Goal: Information Seeking & Learning: Learn about a topic

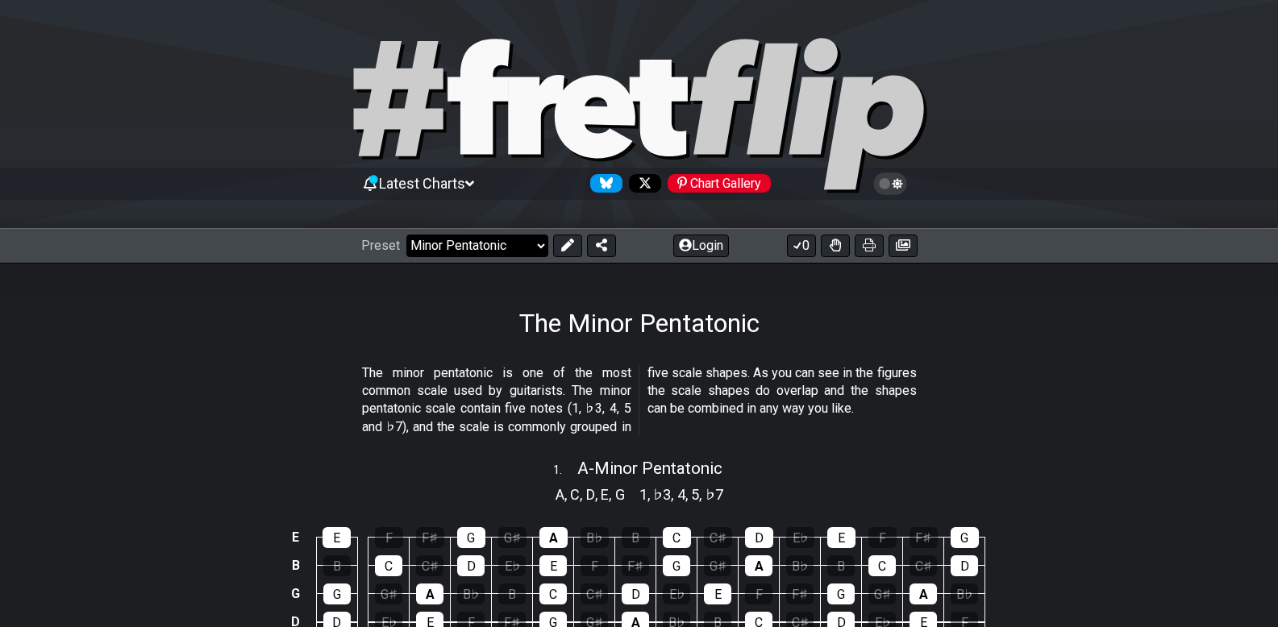
click at [542, 248] on select "Welcome to #fretflip! Initial Preset Custom Preset Minor Pentatonic Major Penta…" at bounding box center [477, 246] width 142 height 23
click at [406, 235] on select "Welcome to #fretflip! Initial Preset Custom Preset Minor Pentatonic Major Penta…" at bounding box center [477, 246] width 142 height 23
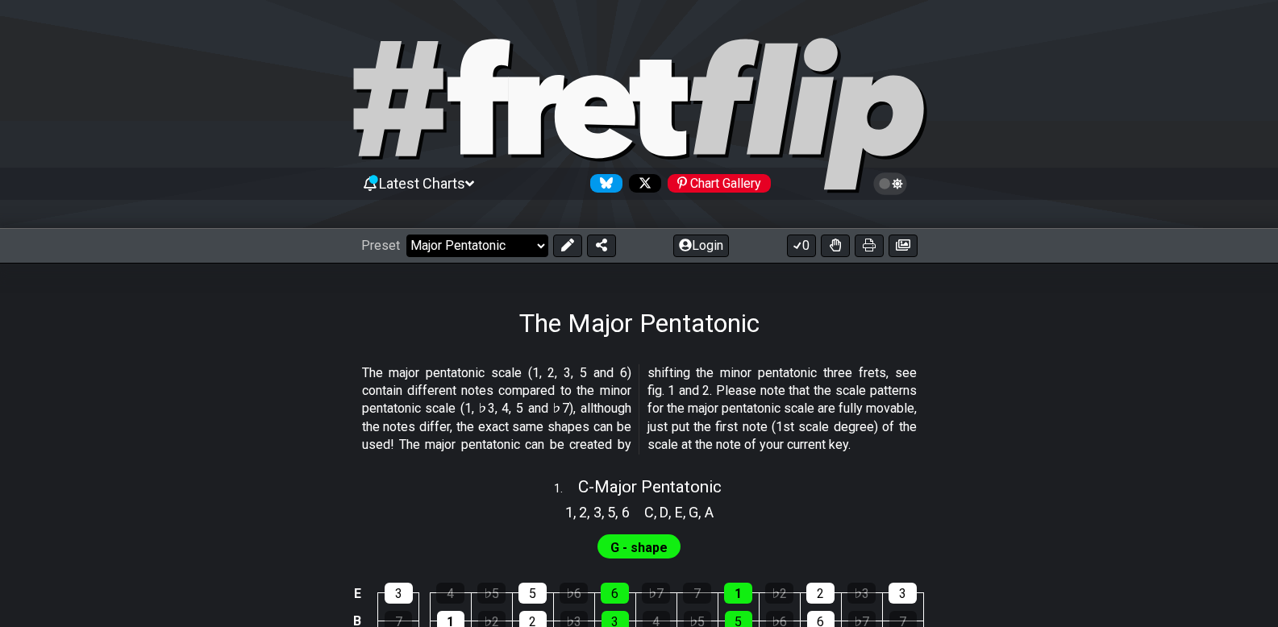
click at [525, 242] on select "Welcome to #fretflip! Initial Preset Custom Preset Minor Pentatonic Major Penta…" at bounding box center [477, 246] width 142 height 23
click at [406, 235] on select "Welcome to #fretflip! Initial Preset Custom Preset Minor Pentatonic Major Penta…" at bounding box center [477, 246] width 142 height 23
select select "/guitar-scales"
select select "C"
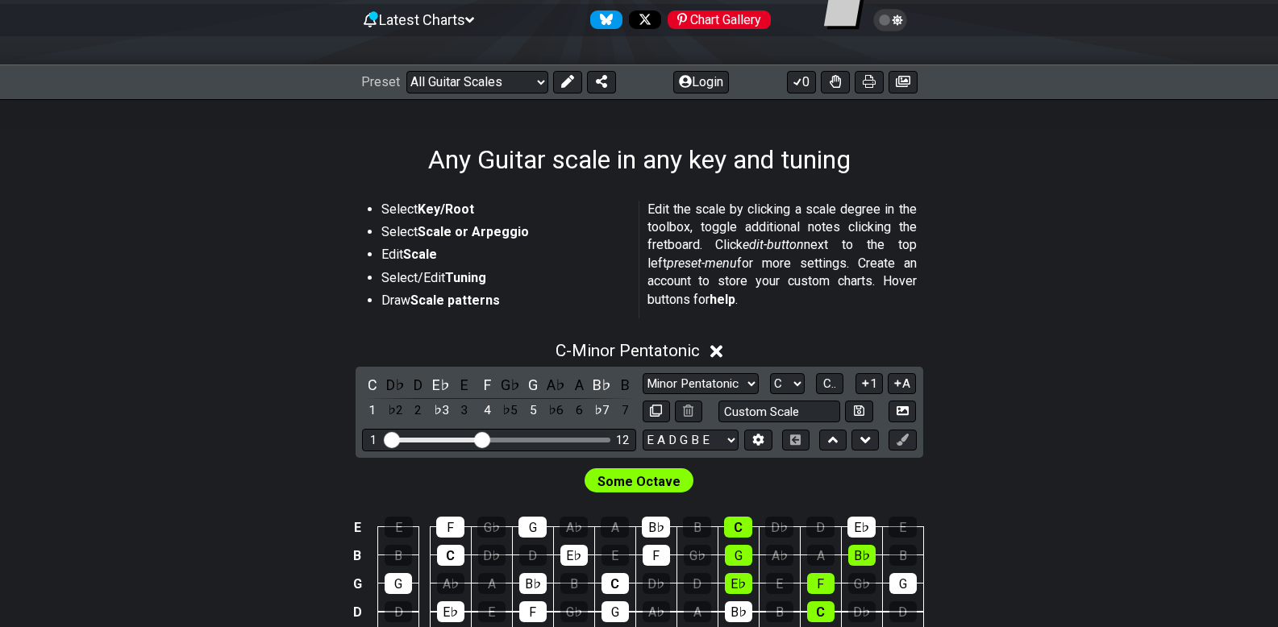
scroll to position [187, 0]
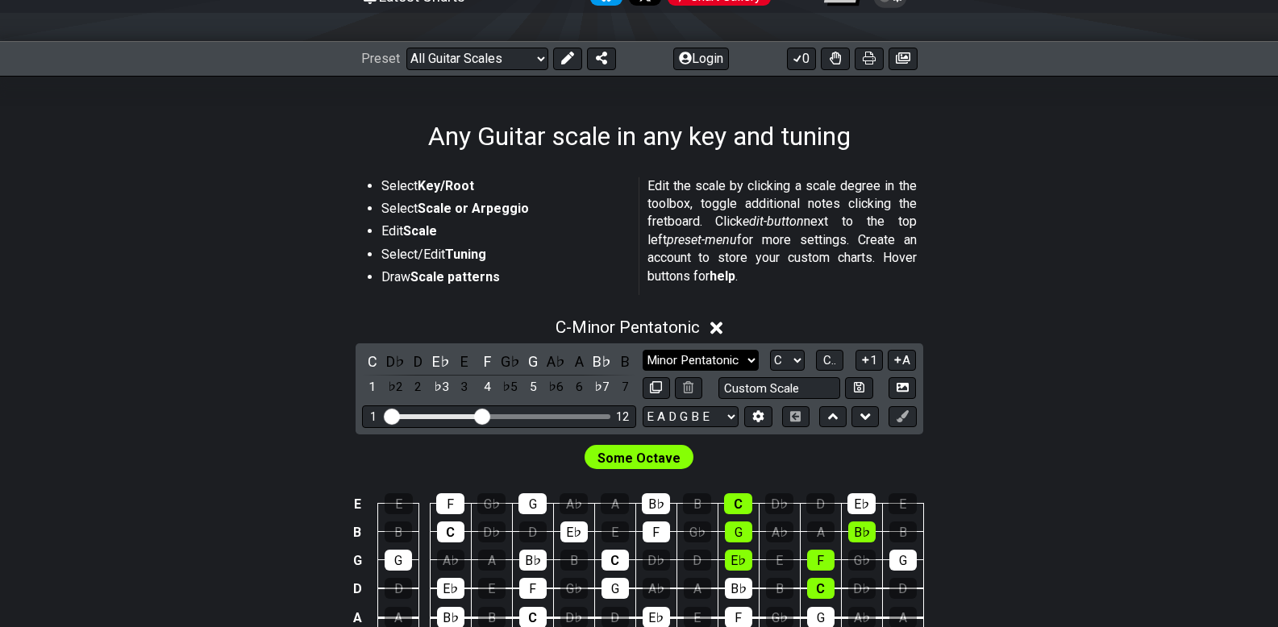
click at [741, 361] on select "Minor Pentatonic Root Minor Pentatonic Major Pentatonic Minor Blues Major Blues…" at bounding box center [700, 361] width 116 height 22
select select "Major / [PERSON_NAME]"
click at [642, 350] on select "Minor Pentatonic Root Minor Pentatonic Major Pentatonic Minor Blues Major Blues…" at bounding box center [700, 361] width 116 height 22
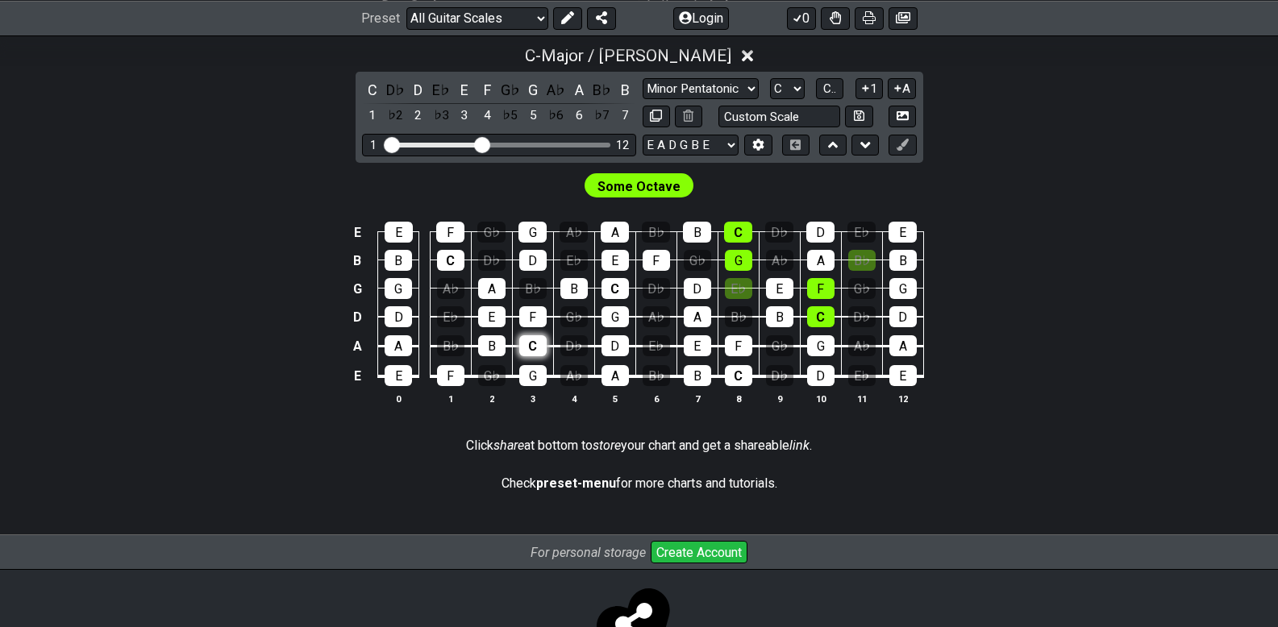
scroll to position [446, 0]
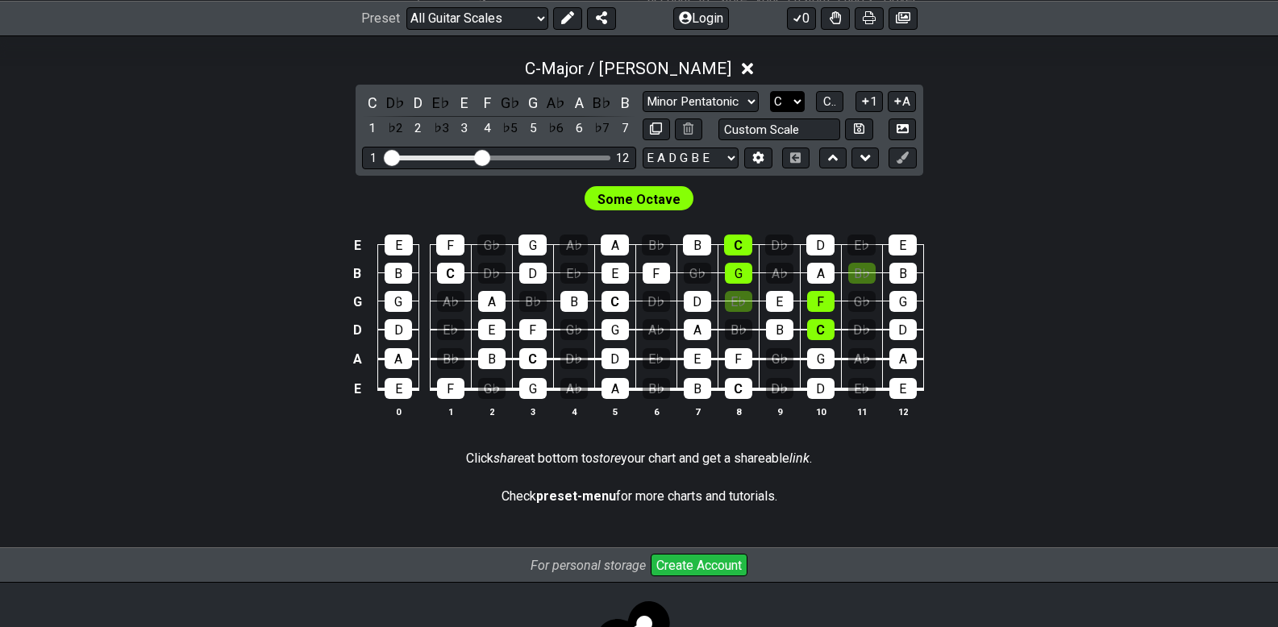
click at [800, 98] on select "A♭ A A♯ B♭ B C C♯ D♭ D D♯ E♭ E F F♯ G♭ G G♯" at bounding box center [787, 102] width 35 height 22
select select "G"
click at [770, 91] on select "A♭ A A♯ B♭ B C C♯ D♭ D D♯ E♭ E F F♯ G♭ G G♯" at bounding box center [787, 102] width 35 height 22
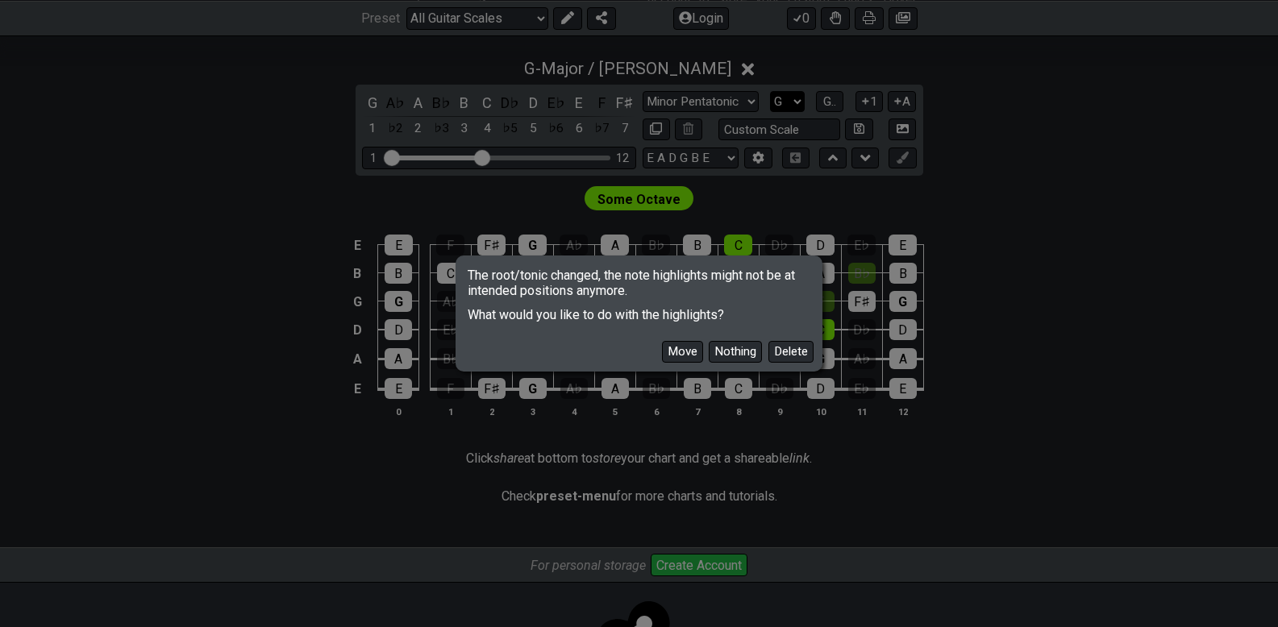
click at [673, 356] on button "Move" at bounding box center [682, 352] width 41 height 22
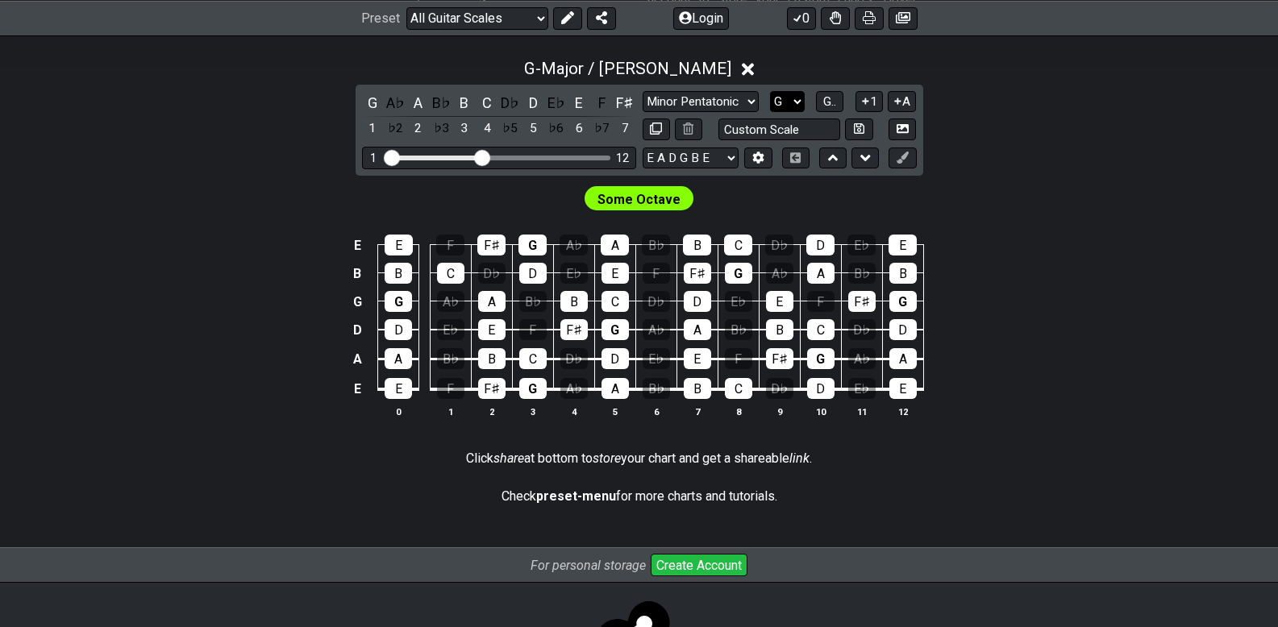
click at [709, 164] on select "E A D G B E E A D G B E E A D G B E B E A D F♯ B A D G C E A D A D G B E E♭ A♭ …" at bounding box center [690, 159] width 96 height 22
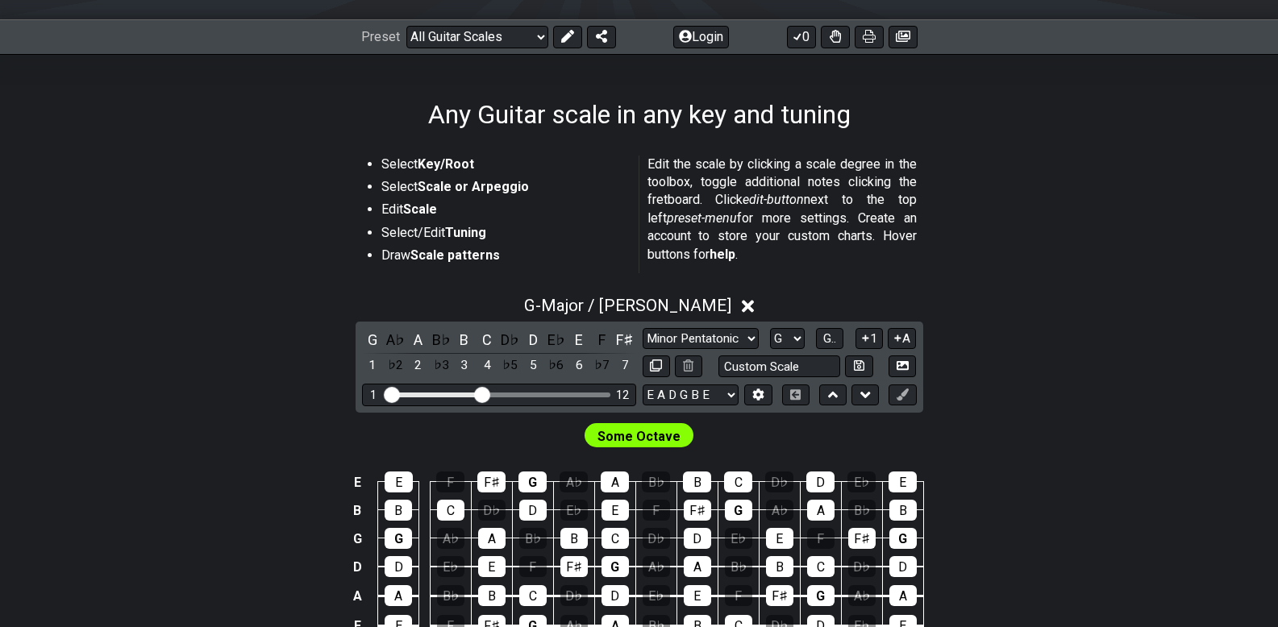
scroll to position [393, 0]
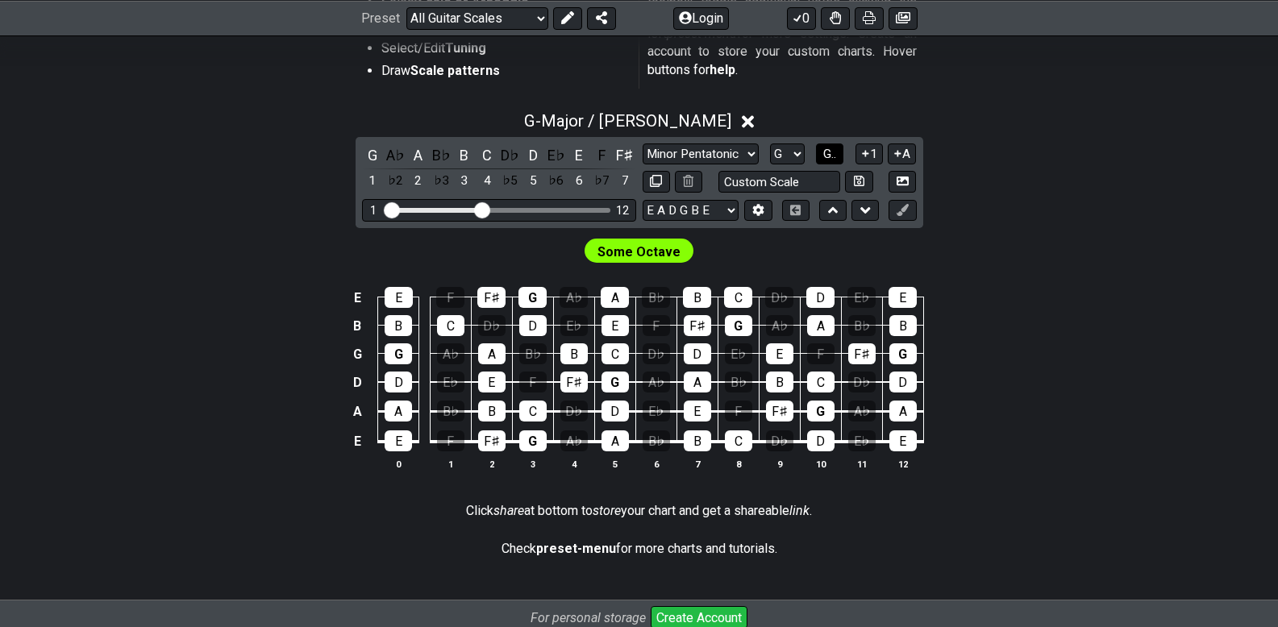
click at [837, 160] on button "G.." at bounding box center [829, 154] width 27 height 22
click at [826, 159] on span "1..7" at bounding box center [829, 154] width 19 height 15
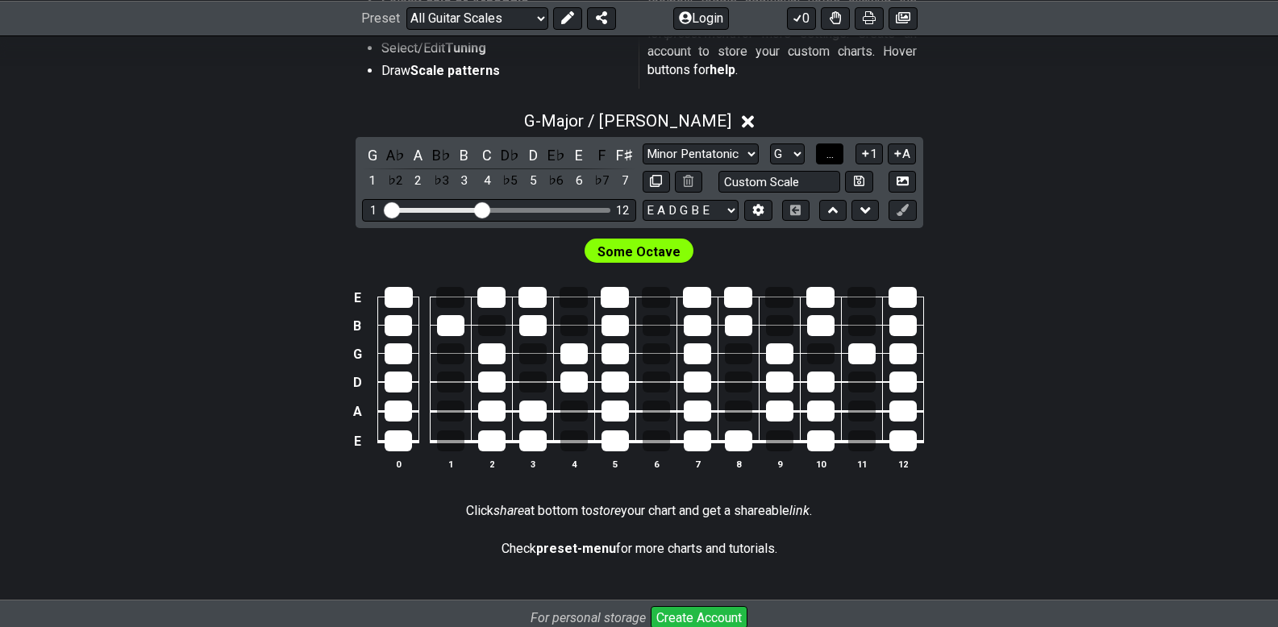
click at [837, 150] on button "..." at bounding box center [829, 154] width 27 height 22
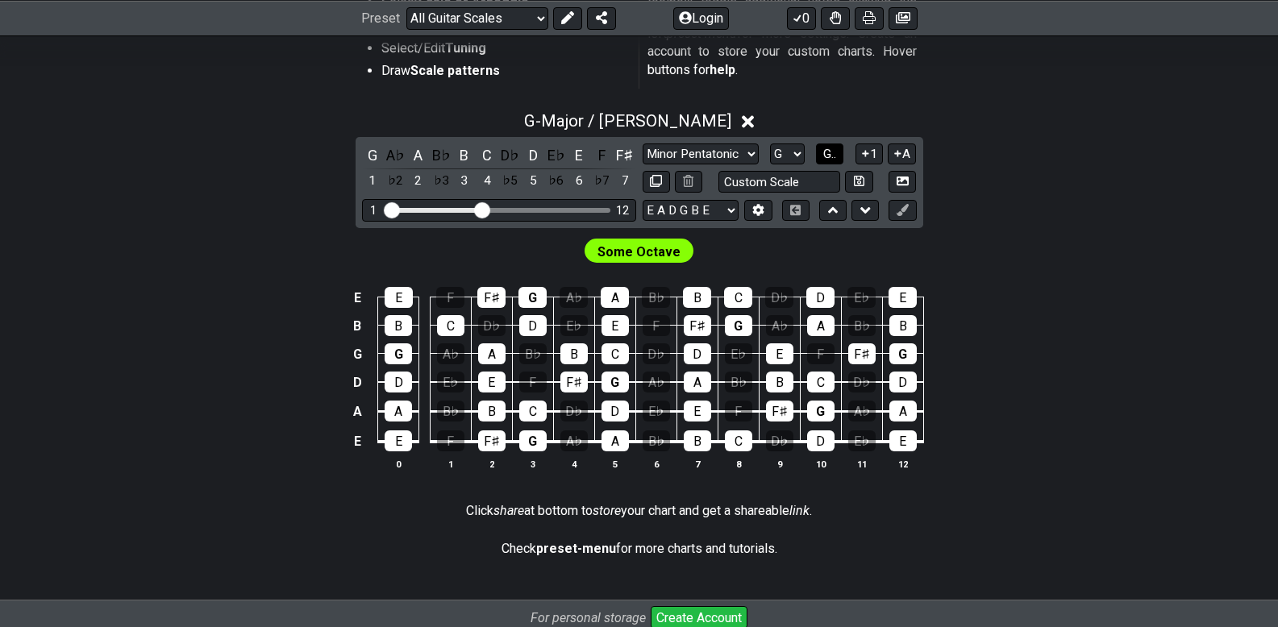
click at [833, 153] on span "G.." at bounding box center [829, 154] width 13 height 15
click at [868, 156] on icon at bounding box center [865, 154] width 15 height 12
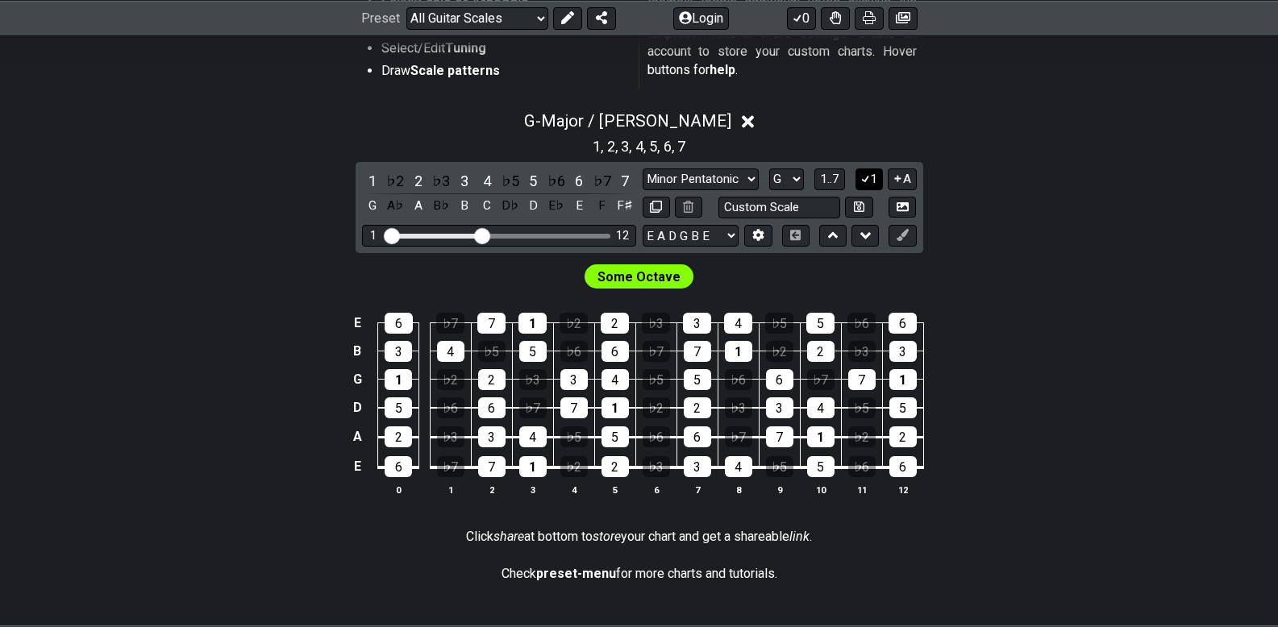
click at [872, 181] on button "1" at bounding box center [868, 179] width 27 height 22
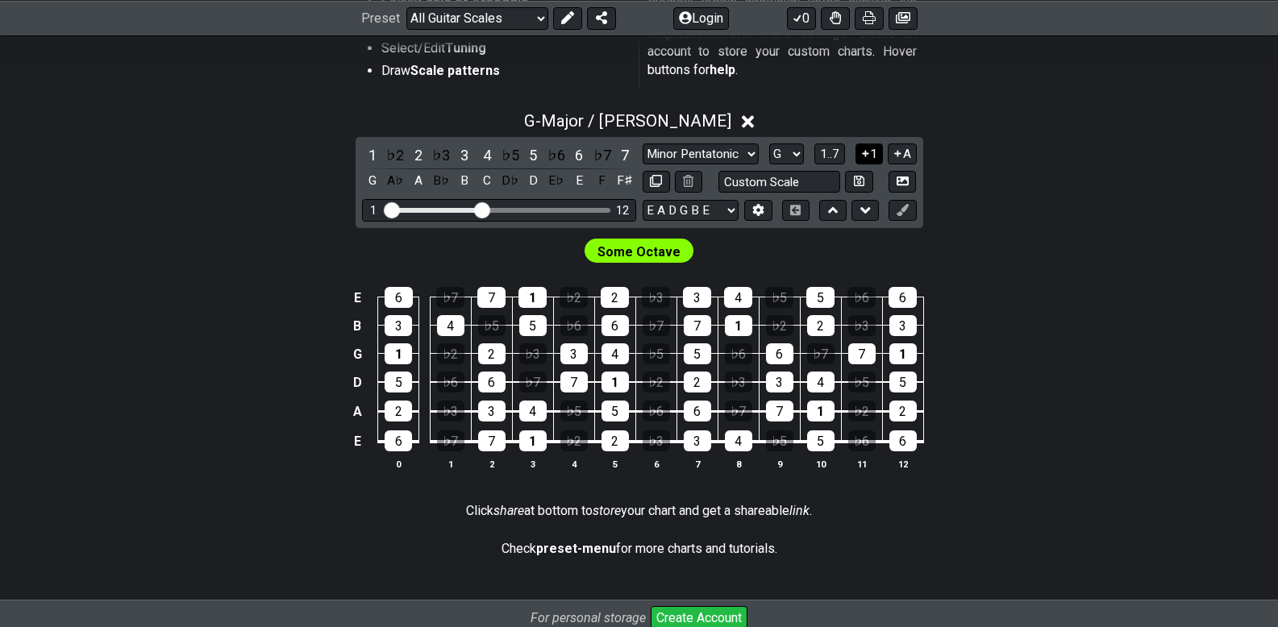
click at [867, 156] on icon at bounding box center [865, 154] width 15 height 12
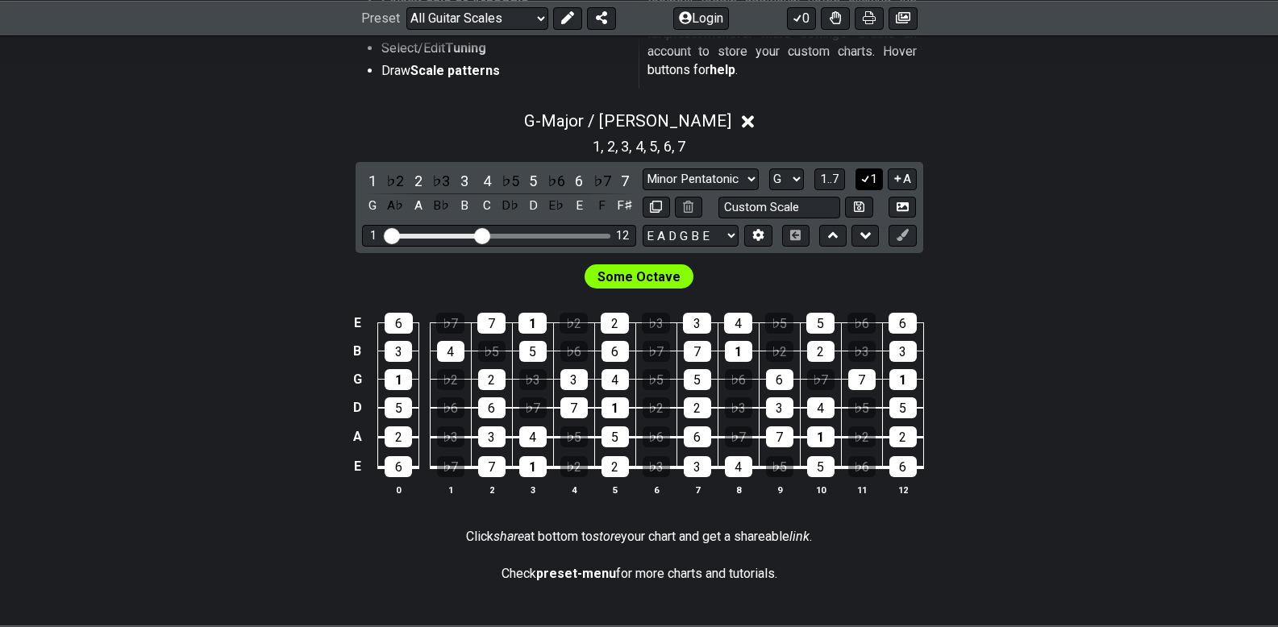
click at [870, 177] on button "1" at bounding box center [868, 179] width 27 height 22
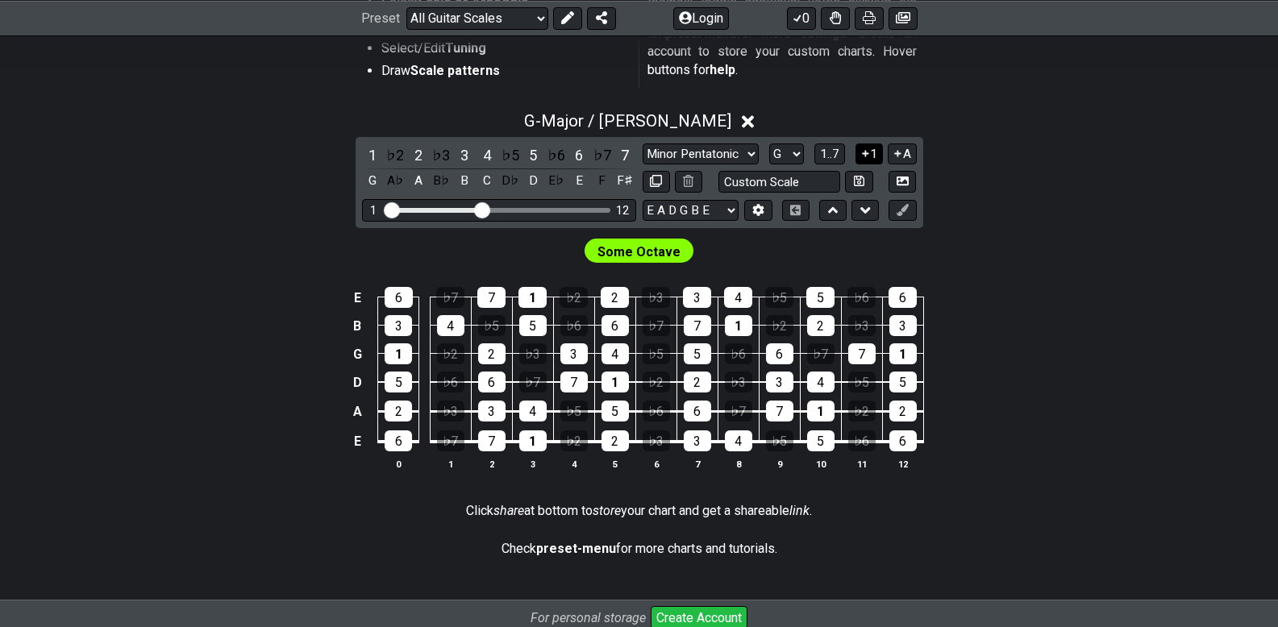
click at [866, 156] on icon at bounding box center [865, 154] width 15 height 12
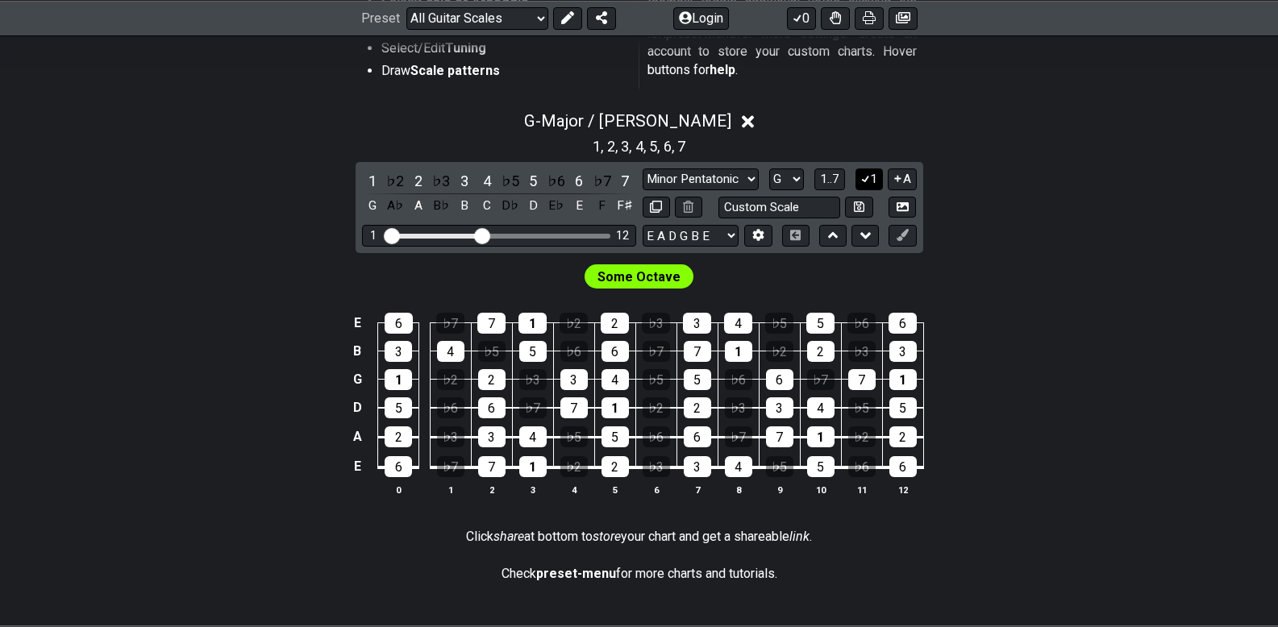
click at [871, 175] on button "1" at bounding box center [868, 179] width 27 height 22
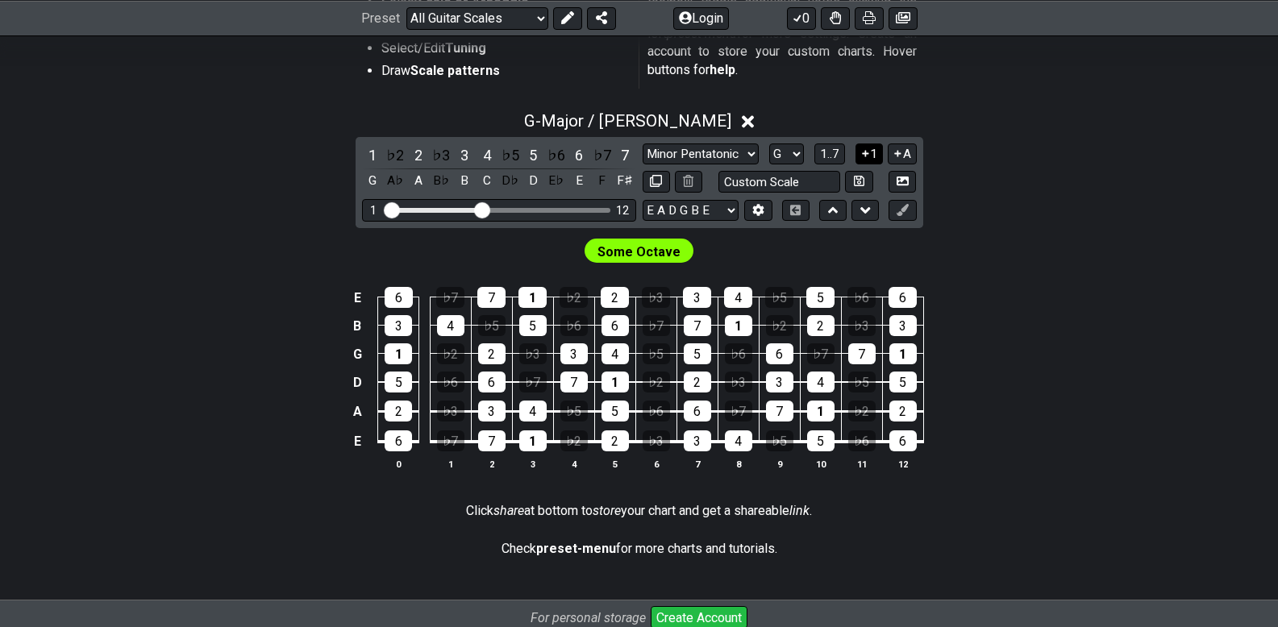
click at [865, 156] on icon at bounding box center [865, 153] width 6 height 6
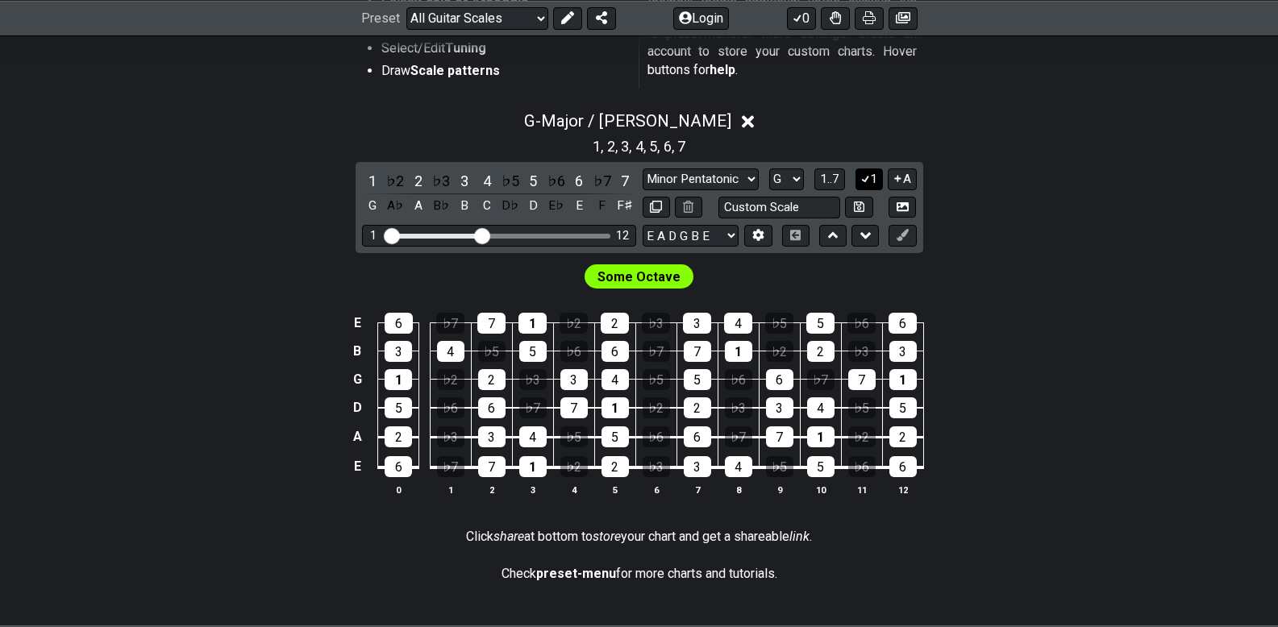
click at [869, 181] on button "1" at bounding box center [868, 179] width 27 height 22
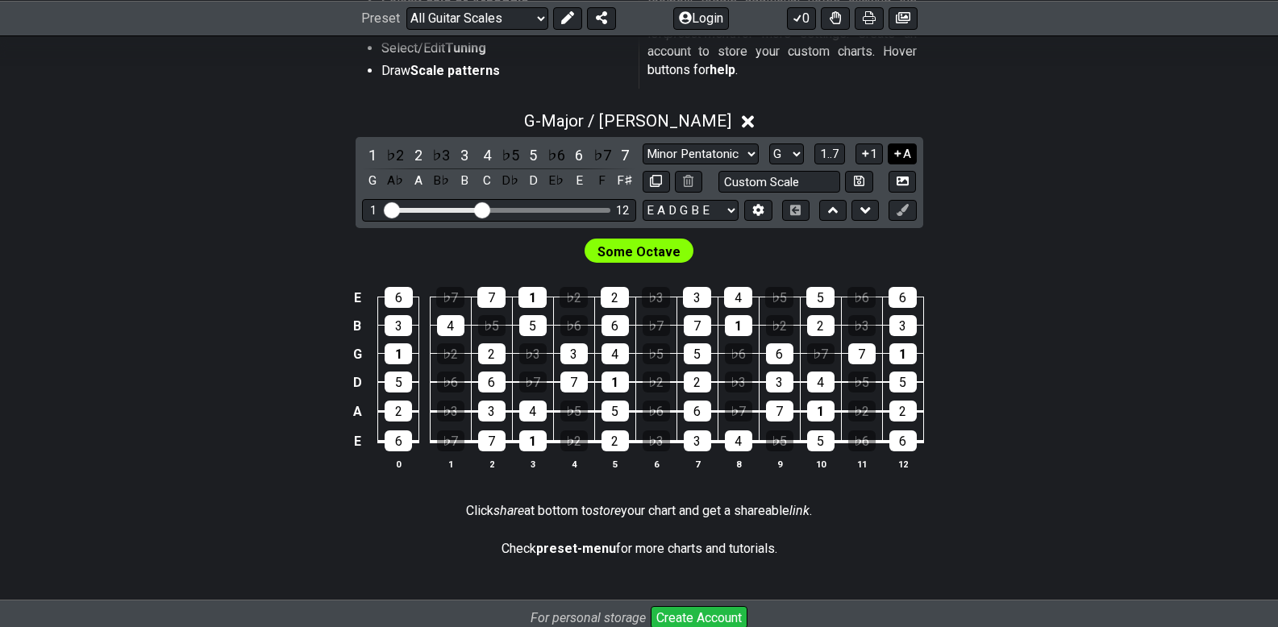
click at [911, 154] on button "A" at bounding box center [901, 154] width 28 height 22
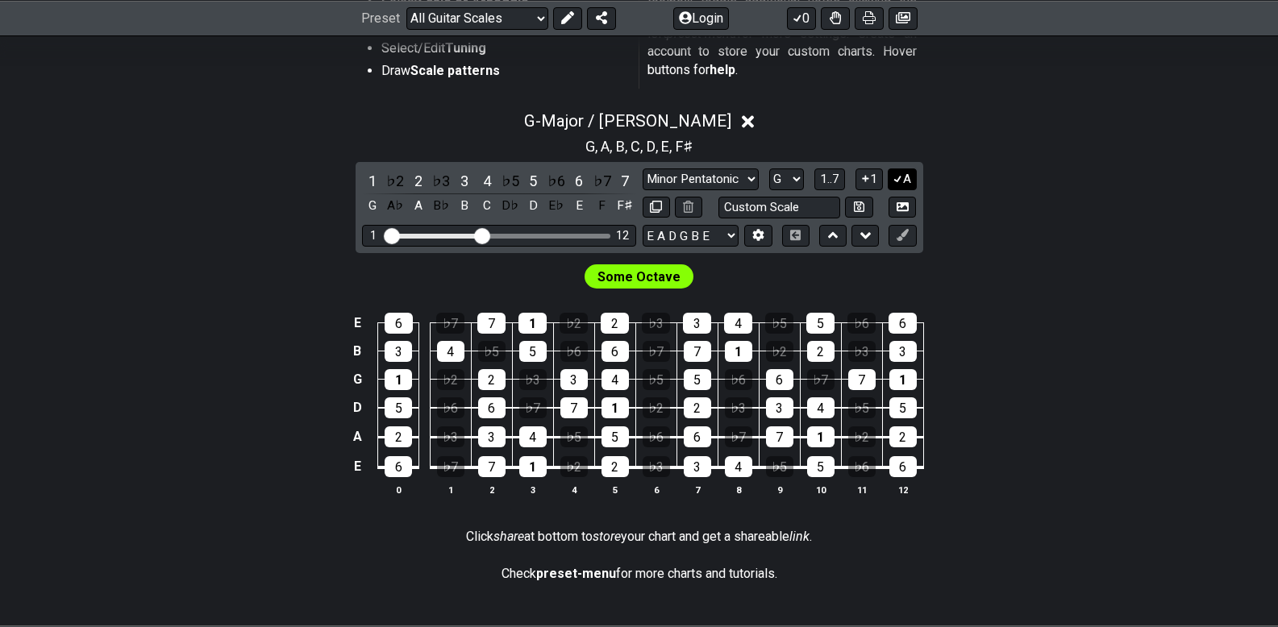
click at [909, 179] on button "A" at bounding box center [901, 179] width 28 height 22
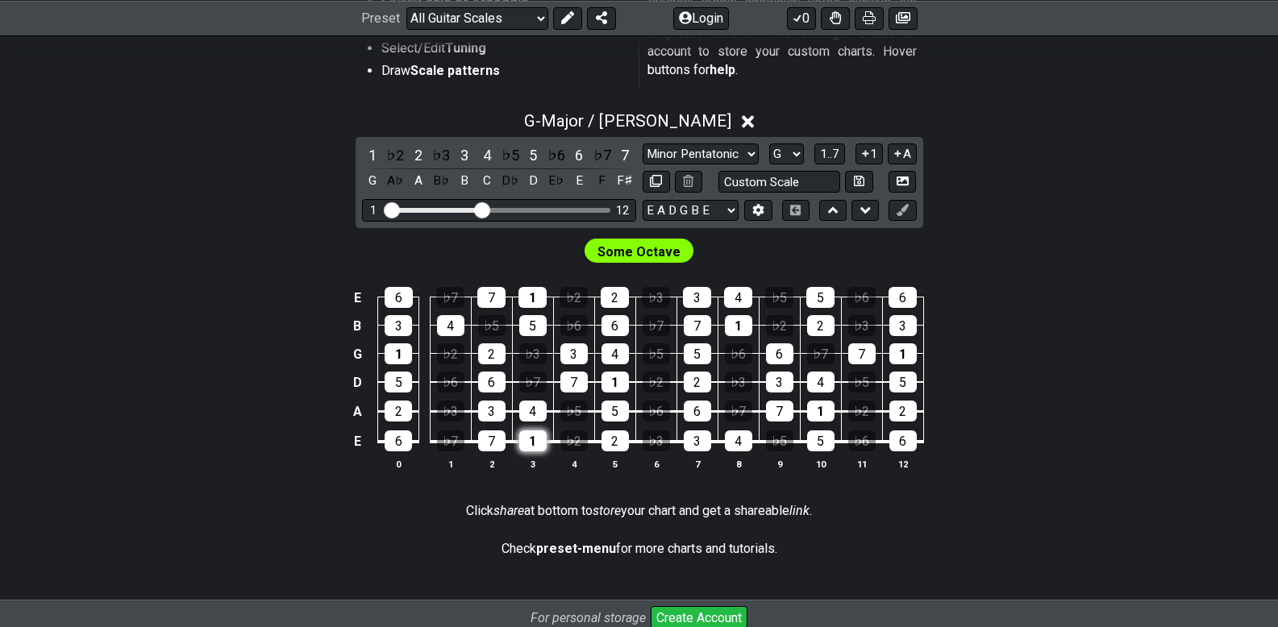
click at [522, 446] on div "1" at bounding box center [532, 440] width 27 height 21
click at [544, 438] on div "1" at bounding box center [532, 440] width 27 height 21
click at [374, 177] on div "G" at bounding box center [372, 181] width 21 height 22
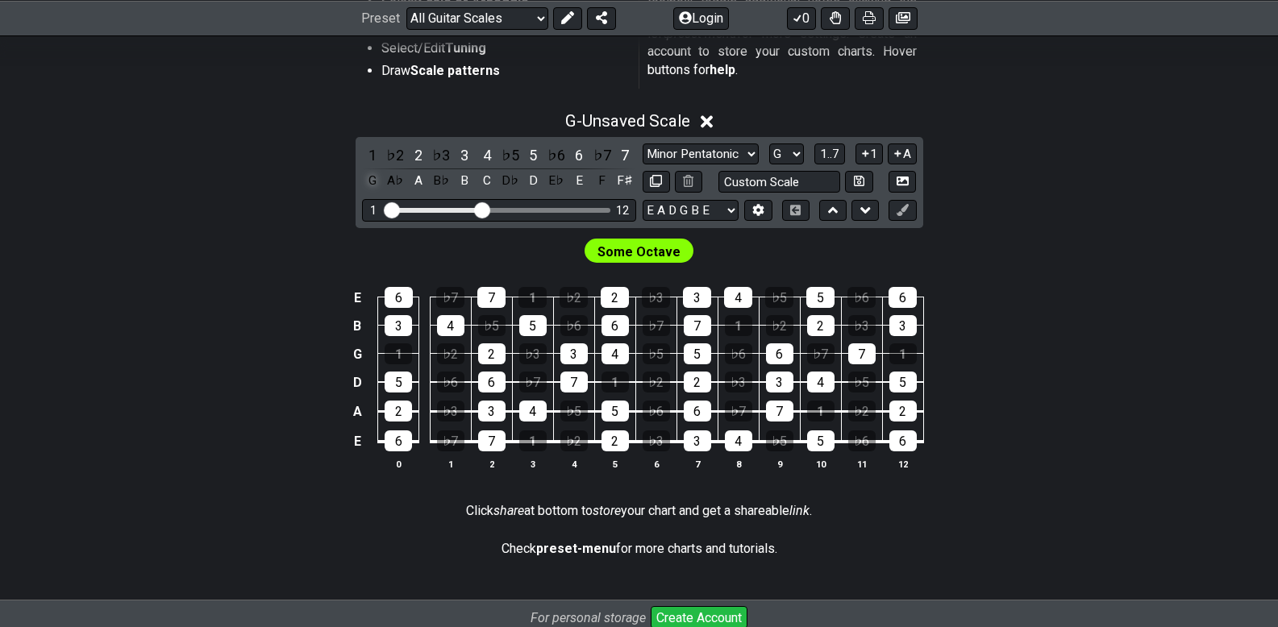
click at [374, 177] on div "G" at bounding box center [372, 181] width 21 height 22
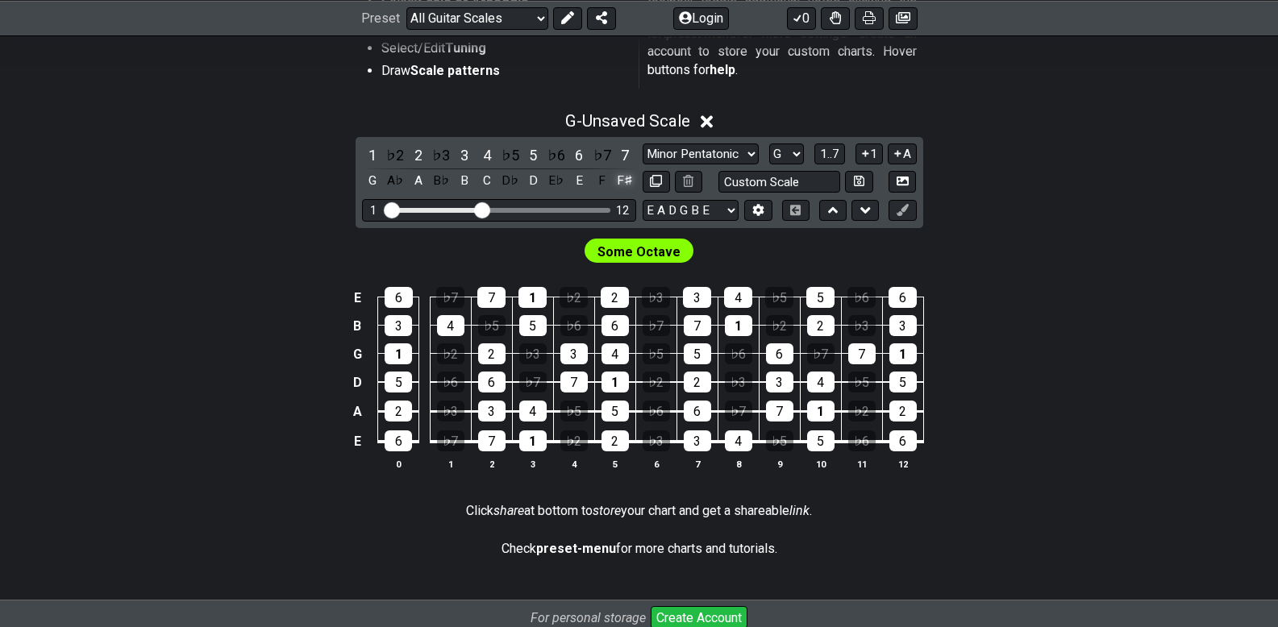
click at [621, 177] on div "F♯" at bounding box center [624, 181] width 21 height 22
click at [495, 179] on div "C" at bounding box center [486, 181] width 21 height 22
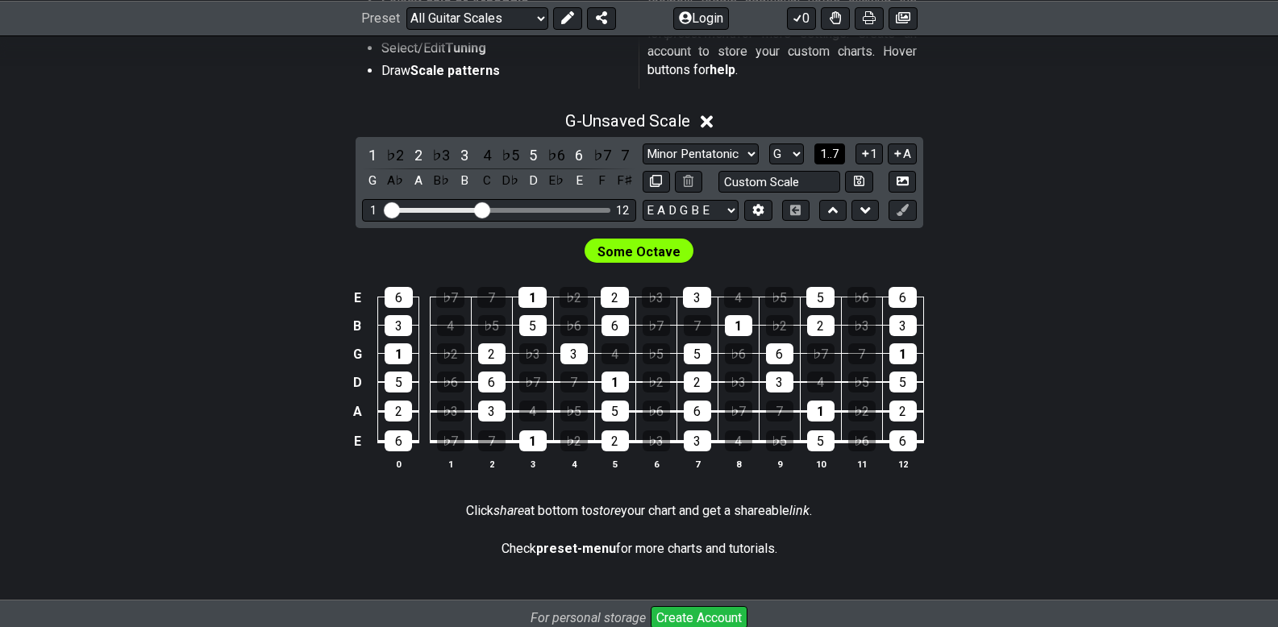
click at [821, 153] on span "1..7" at bounding box center [829, 154] width 19 height 15
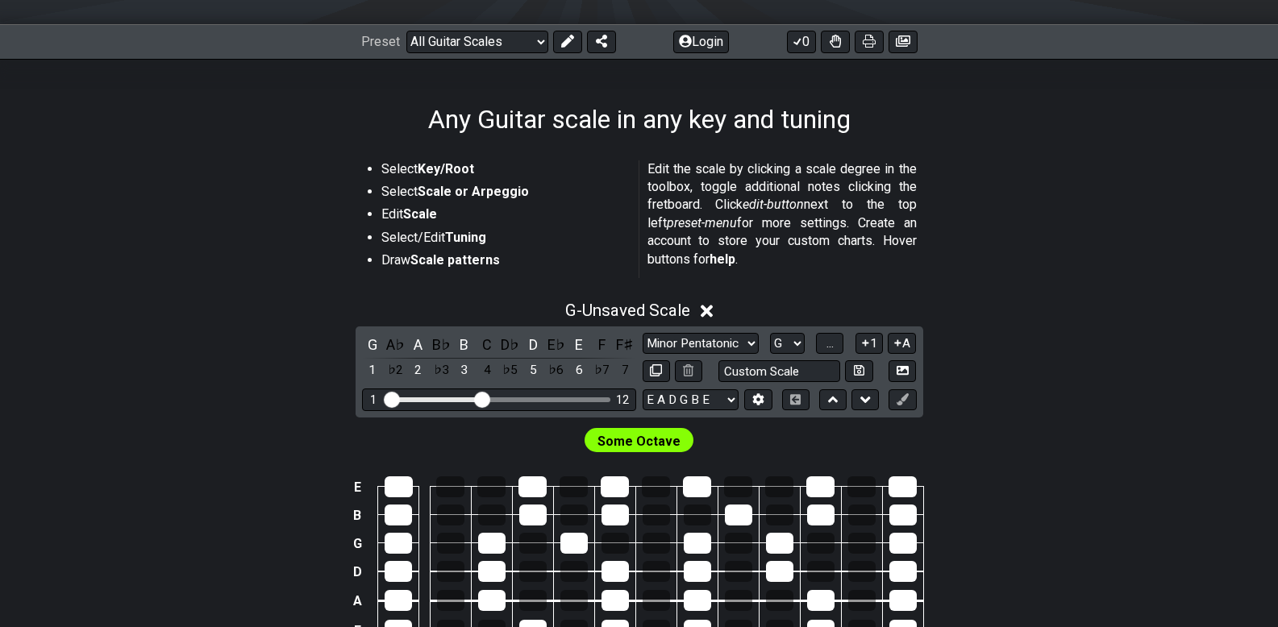
scroll to position [0, 0]
